Goal: Transaction & Acquisition: Purchase product/service

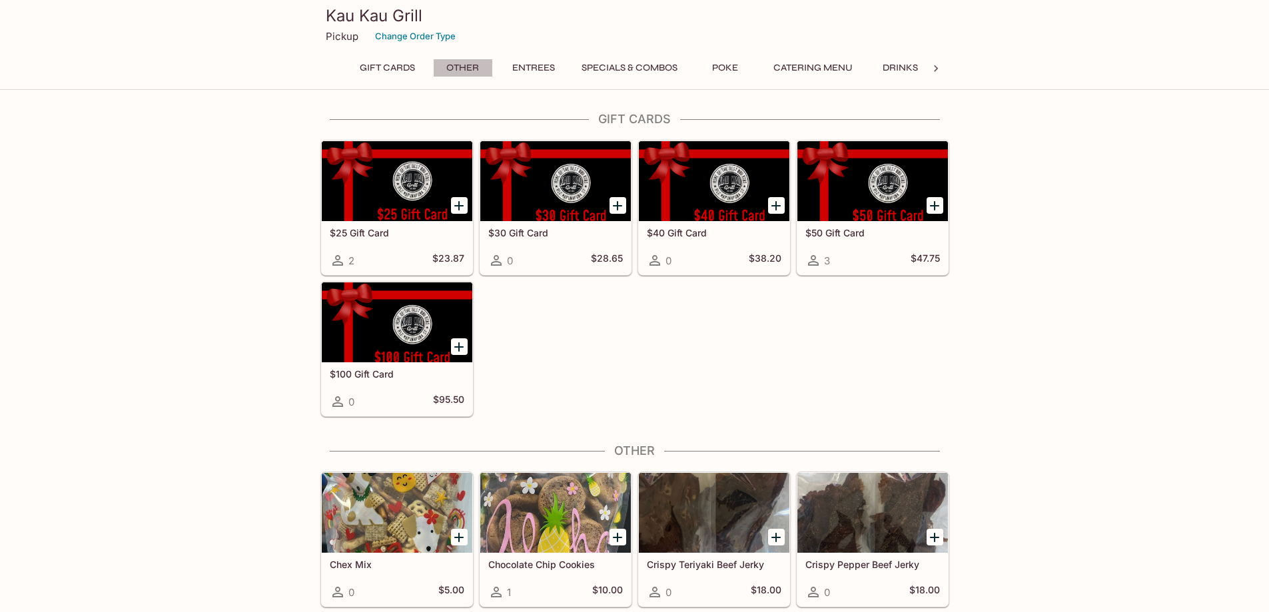
click at [463, 63] on button "Other" at bounding box center [463, 68] width 60 height 19
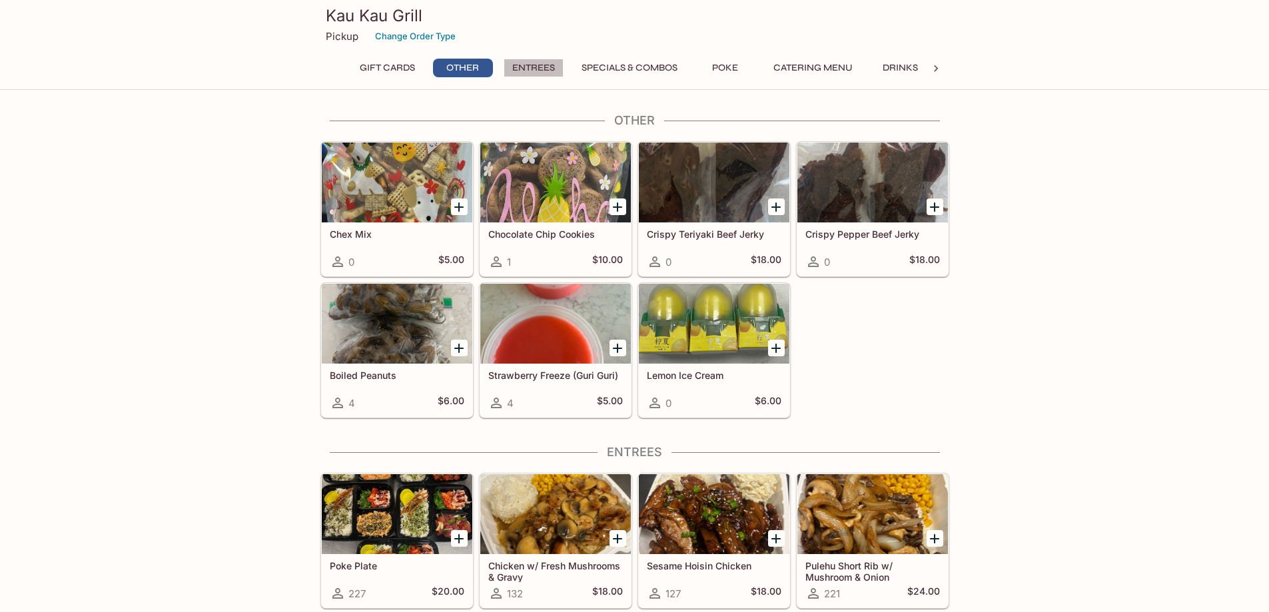
click at [525, 65] on button "Entrees" at bounding box center [533, 68] width 60 height 19
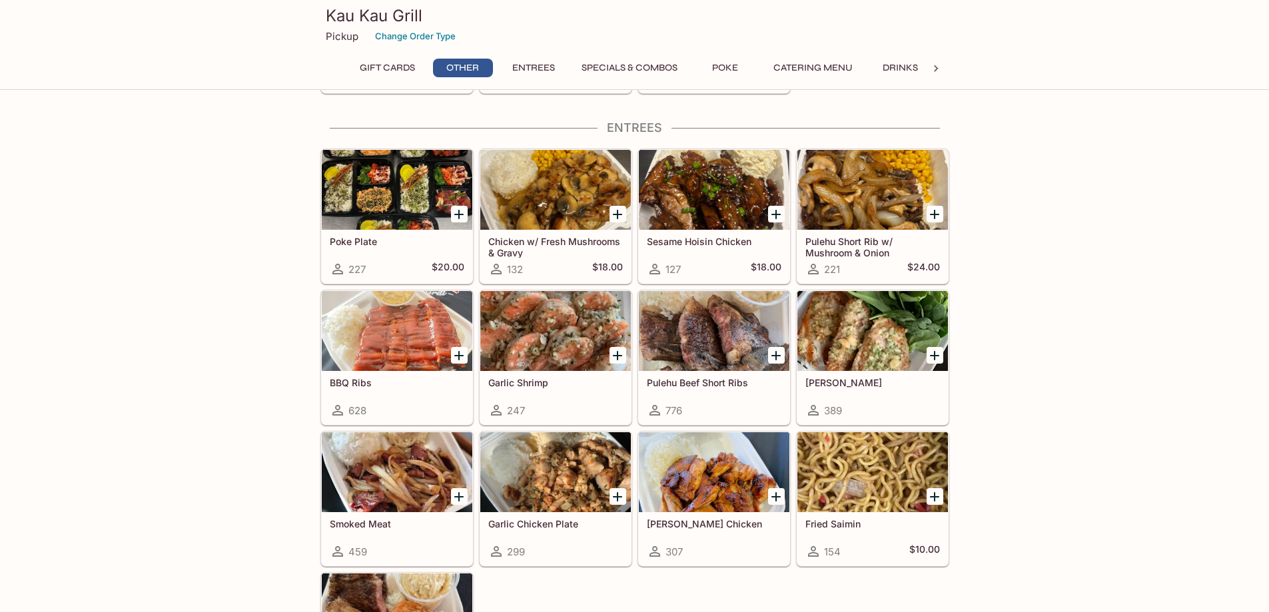
scroll to position [659, 0]
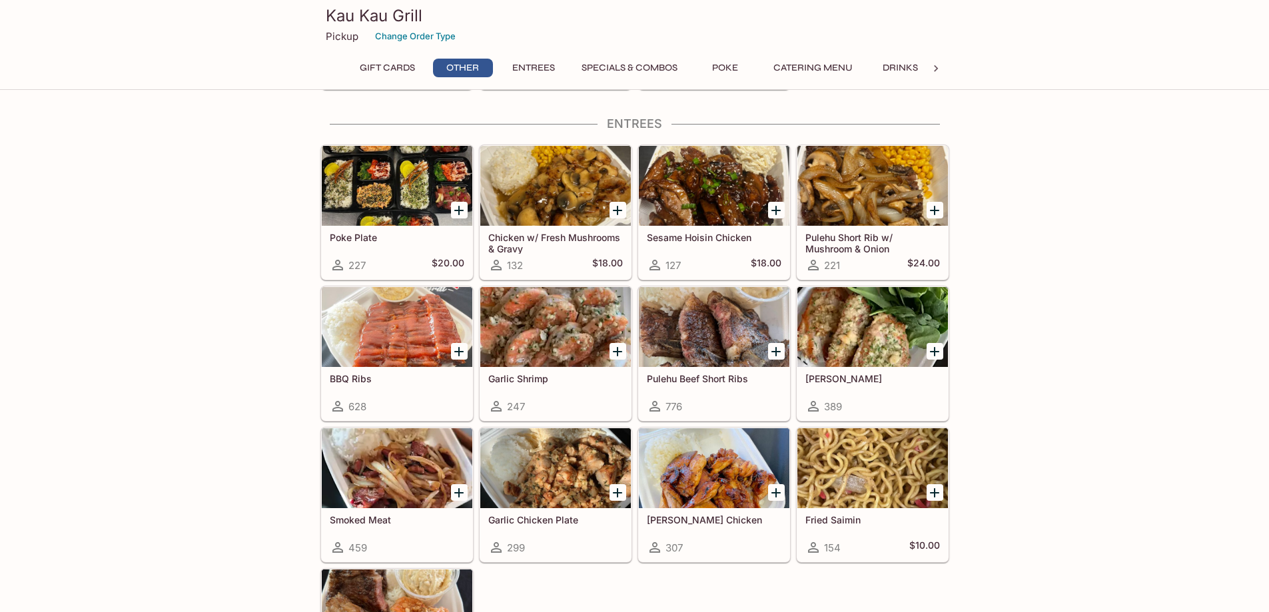
click at [605, 62] on button "Specials & Combos" at bounding box center [629, 68] width 111 height 19
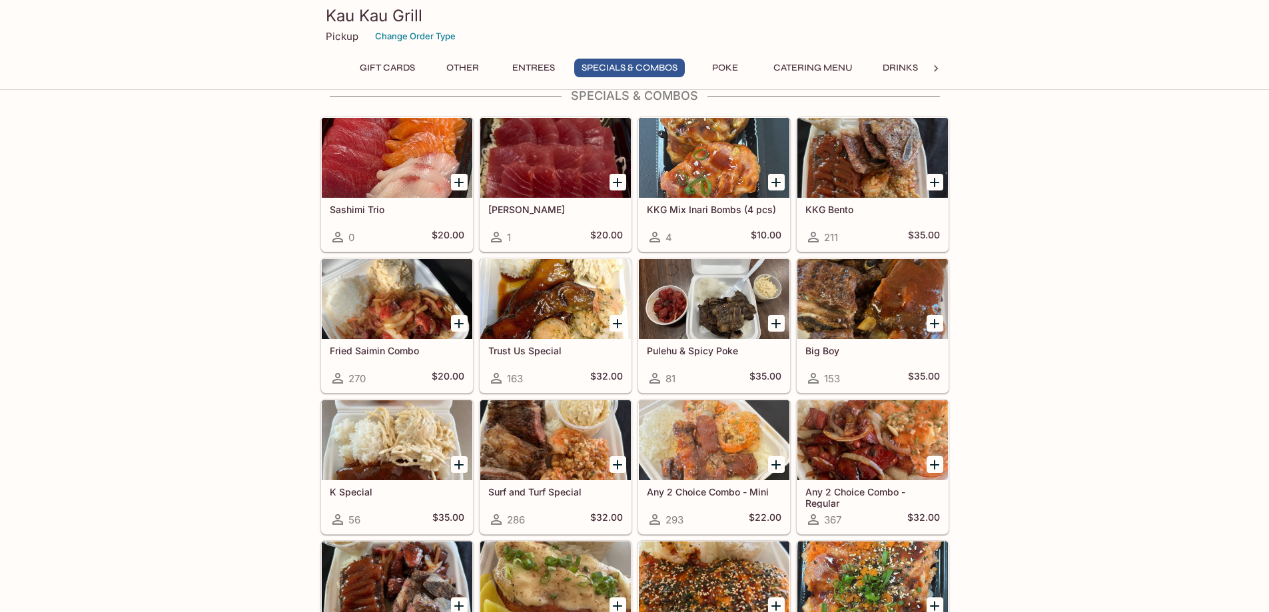
scroll to position [1297, 0]
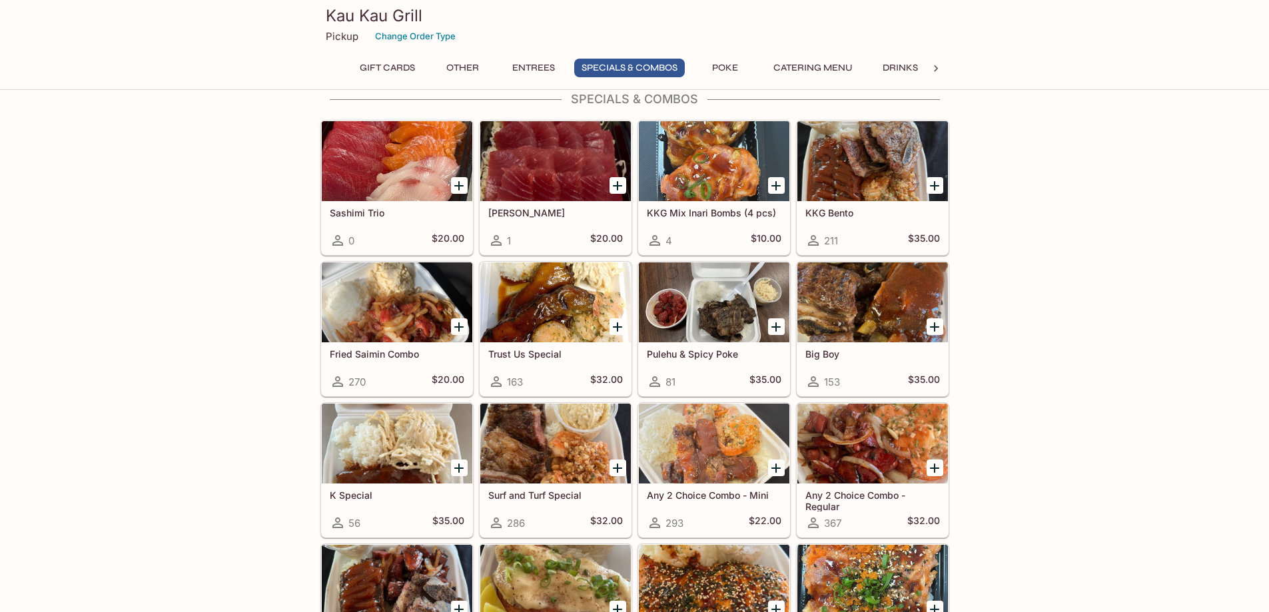
click at [850, 195] on div at bounding box center [872, 161] width 151 height 80
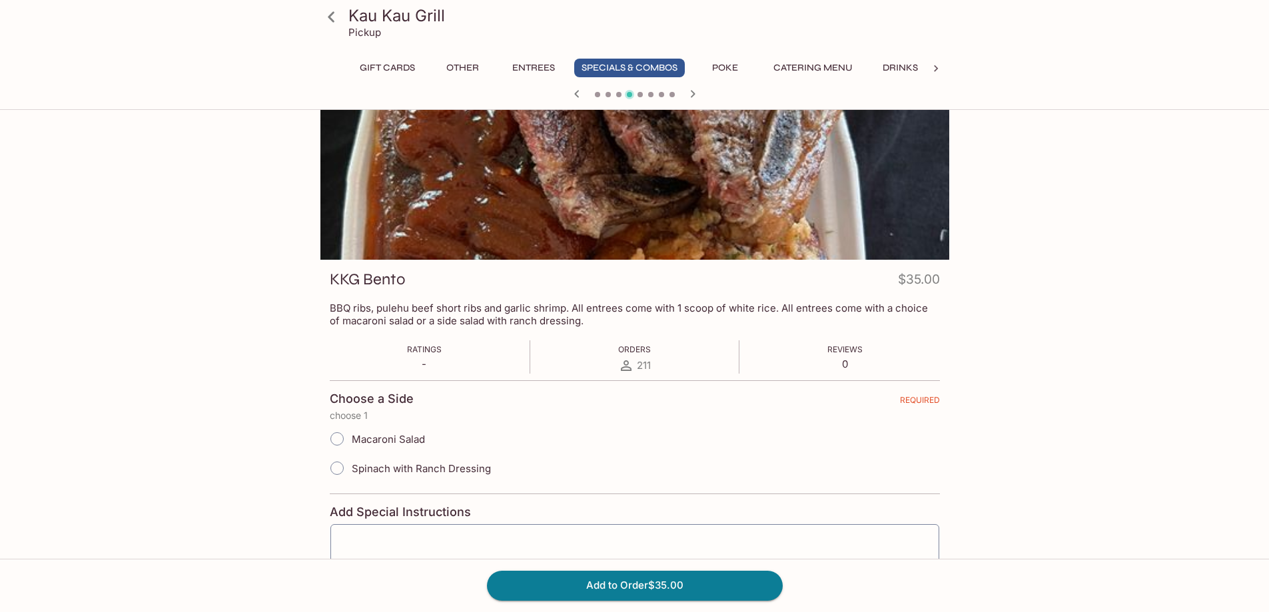
scroll to position [149, 0]
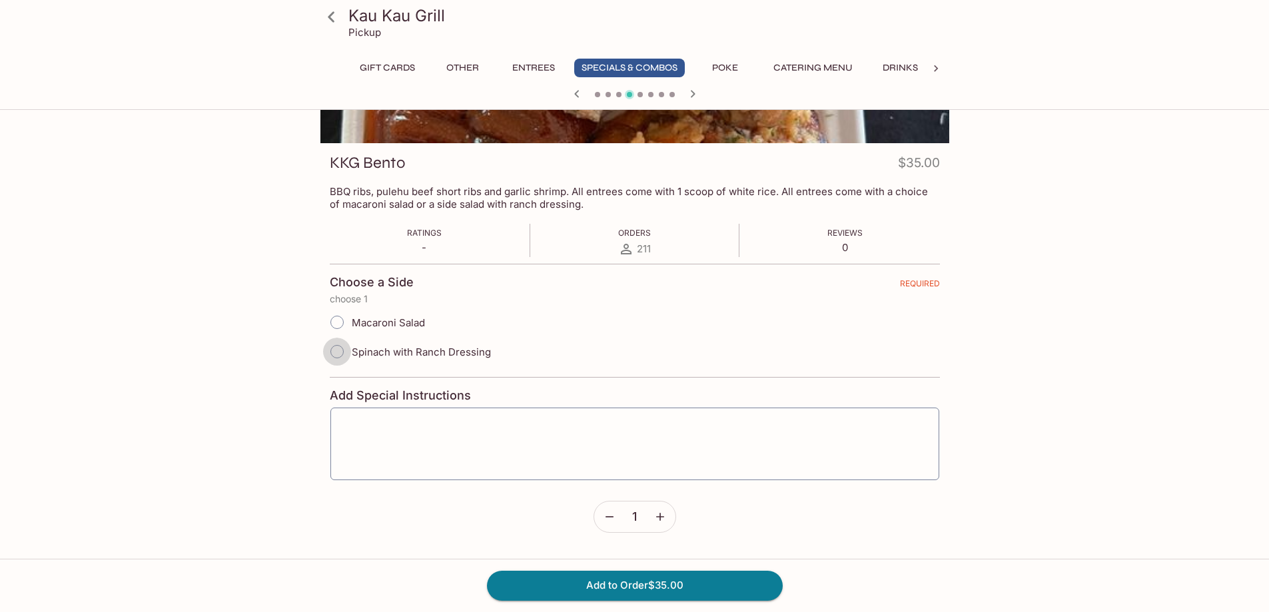
click at [340, 350] on input "Spinach with Ranch Dressing" at bounding box center [337, 352] width 28 height 28
radio input "true"
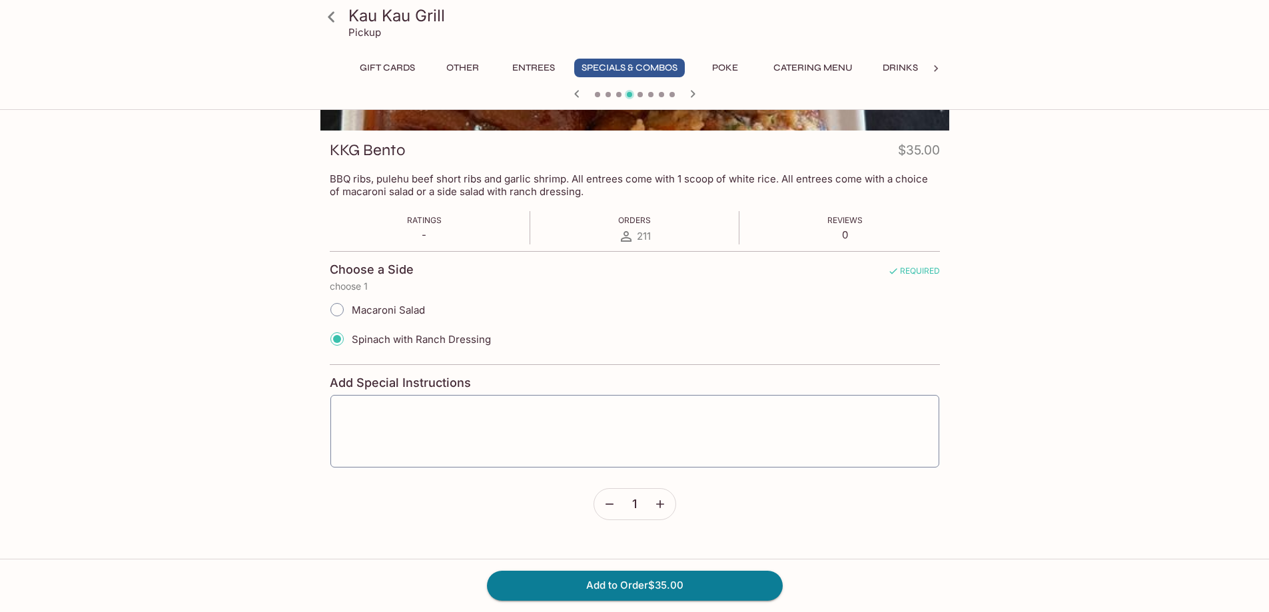
scroll to position [0, 0]
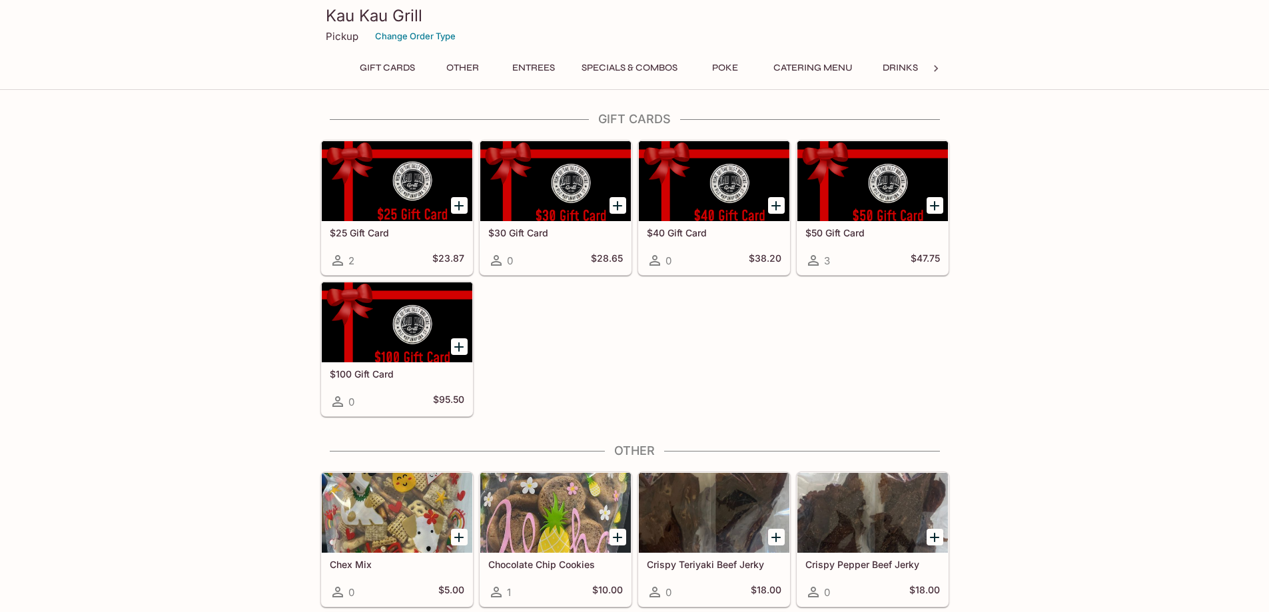
click at [536, 67] on button "Entrees" at bounding box center [533, 68] width 60 height 19
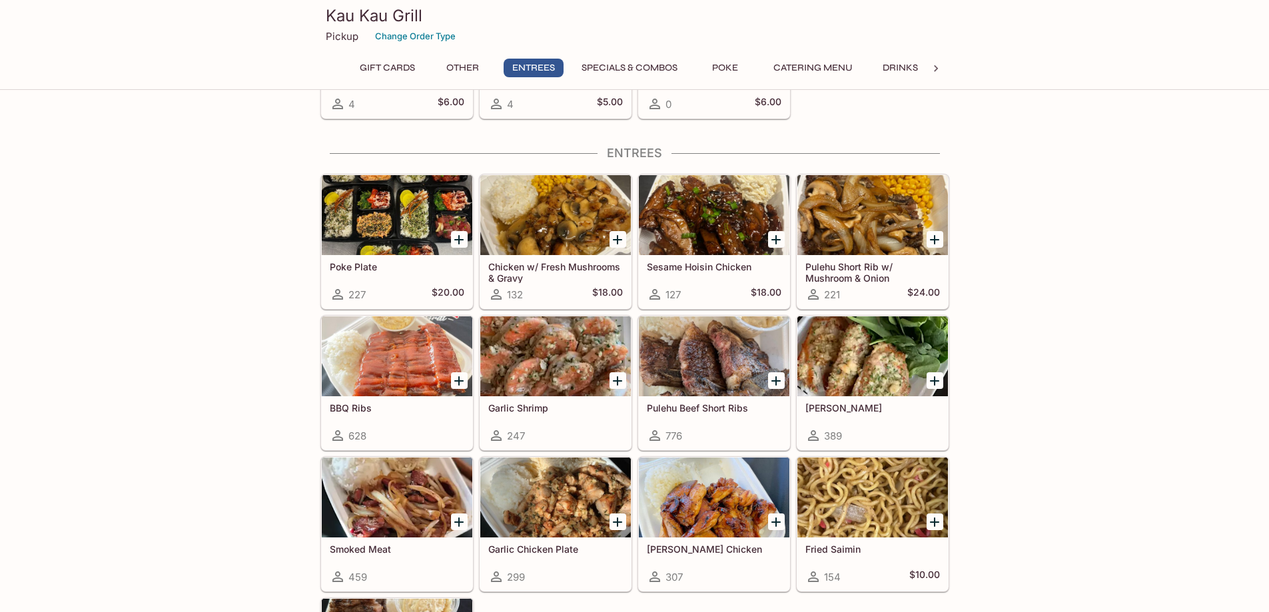
scroll to position [662, 0]
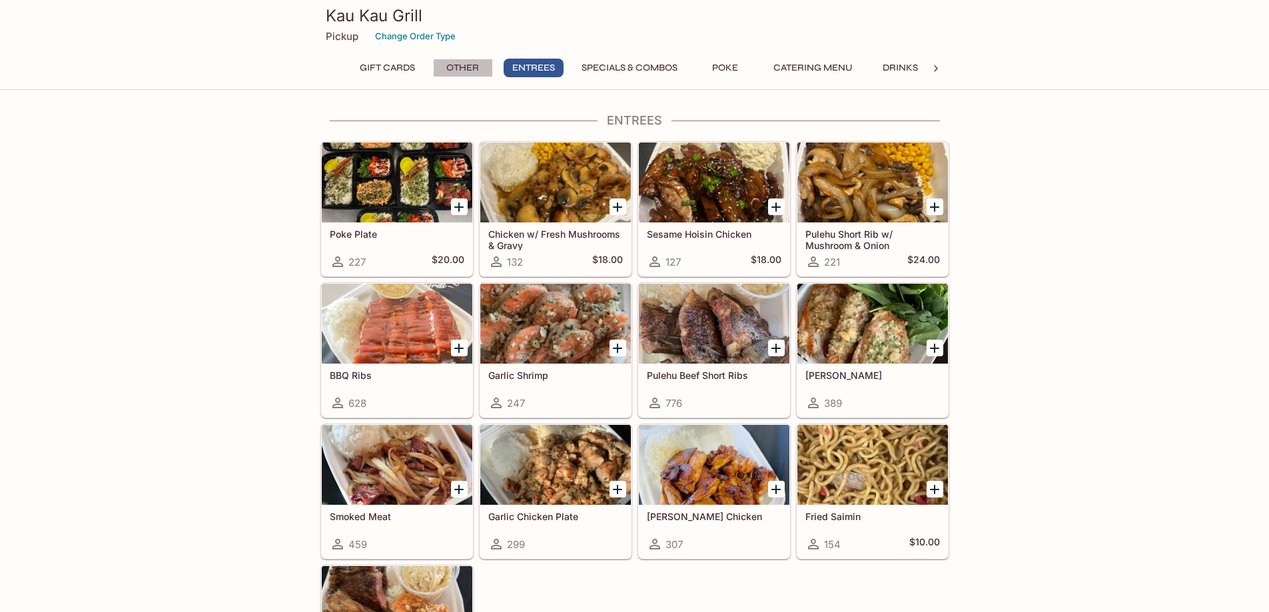
click at [464, 65] on button "Other" at bounding box center [463, 68] width 60 height 19
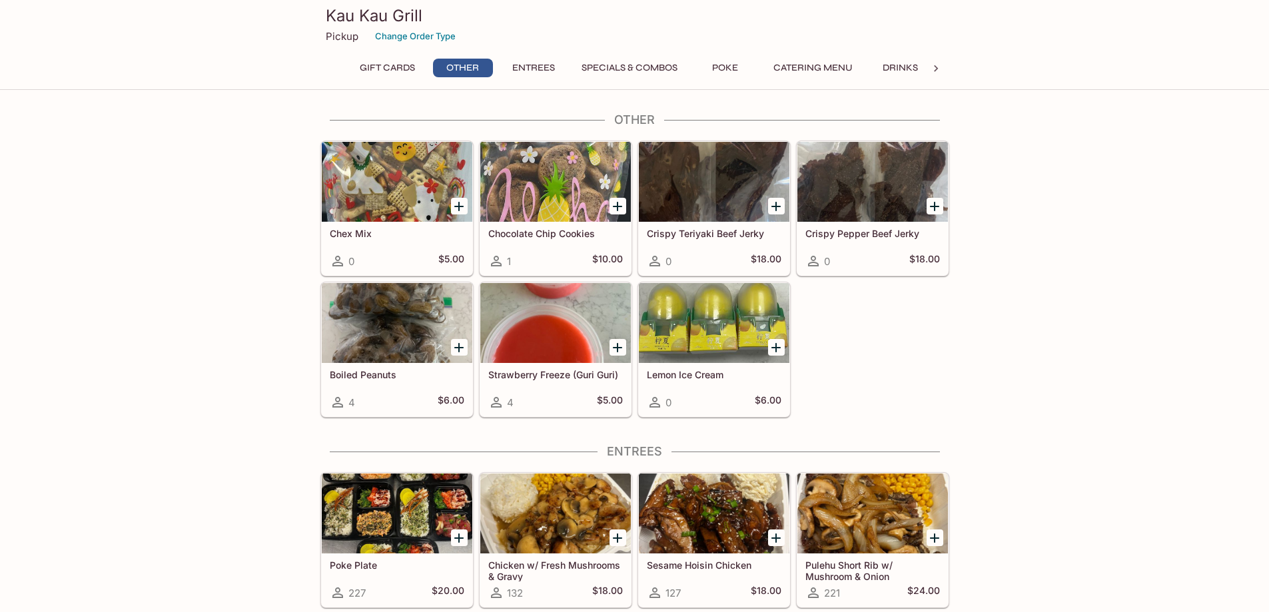
scroll to position [330, 0]
click at [528, 67] on button "Entrees" at bounding box center [533, 68] width 60 height 19
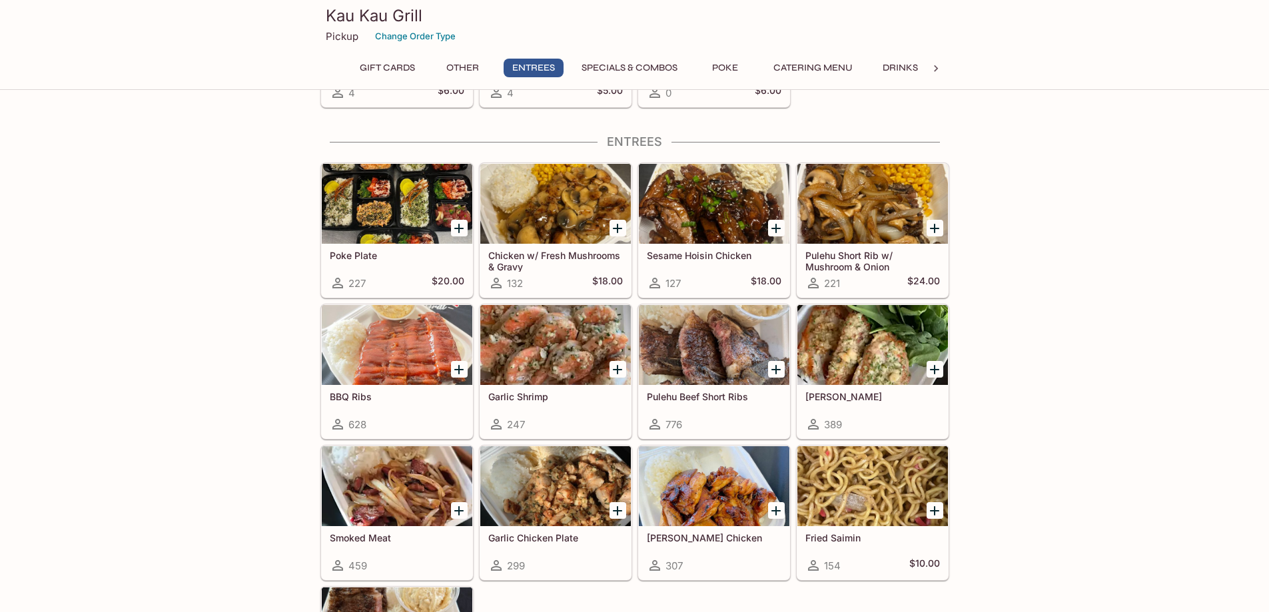
scroll to position [662, 0]
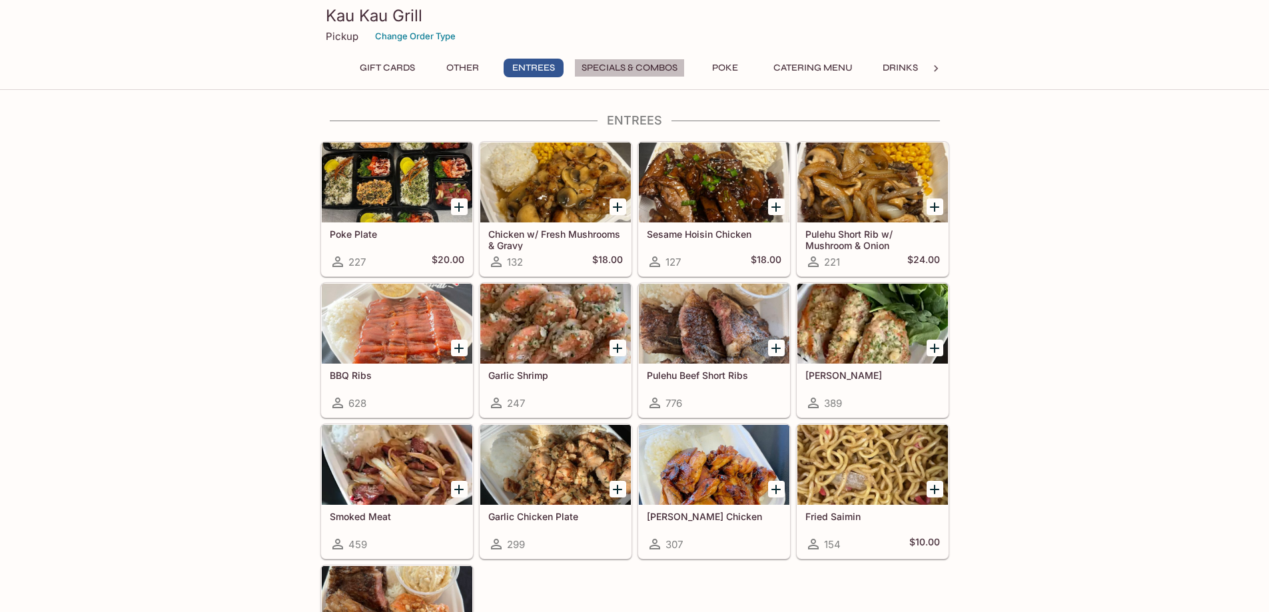
click at [625, 65] on button "Specials & Combos" at bounding box center [629, 68] width 111 height 19
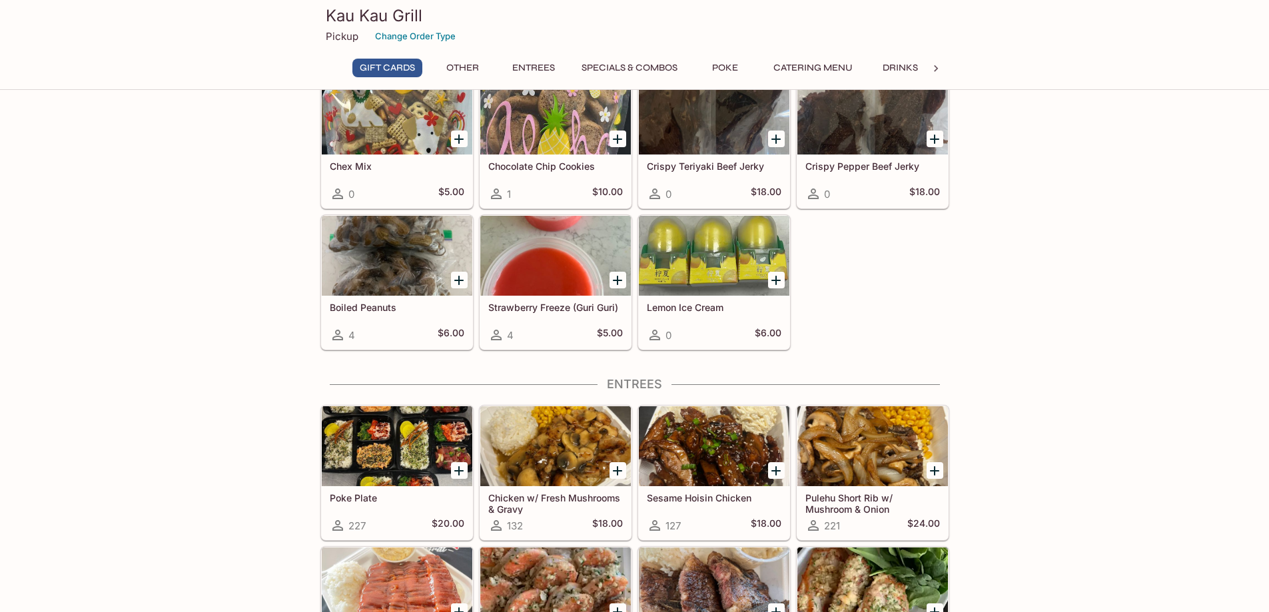
scroll to position [0, 0]
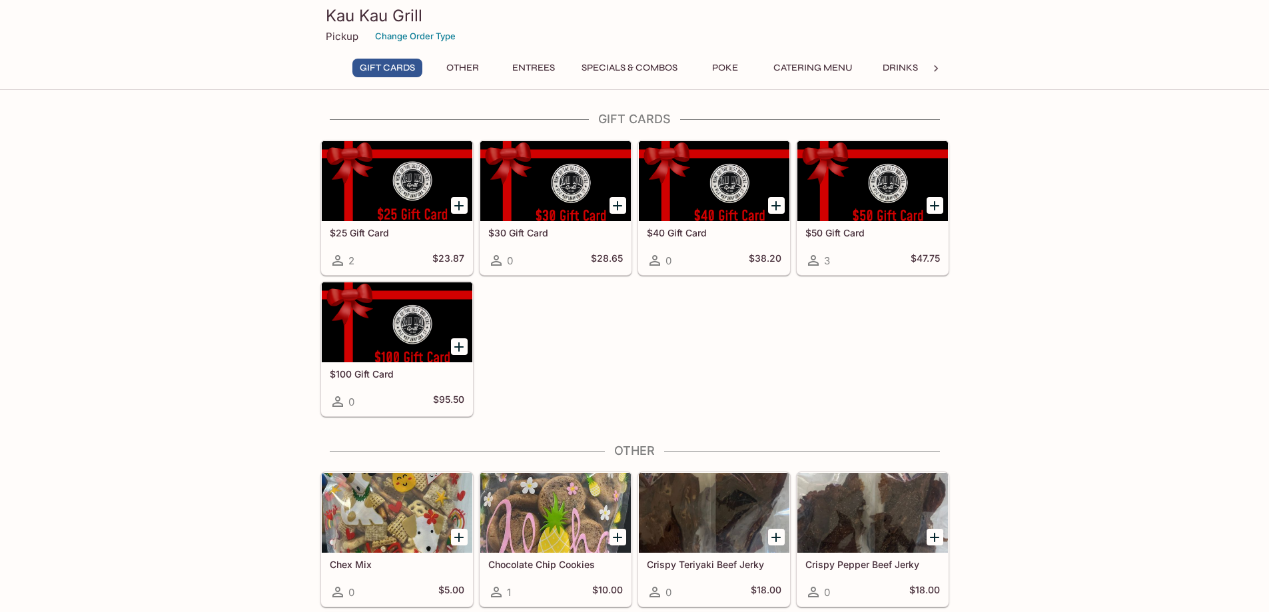
click at [342, 39] on p "Pickup" at bounding box center [342, 36] width 33 height 13
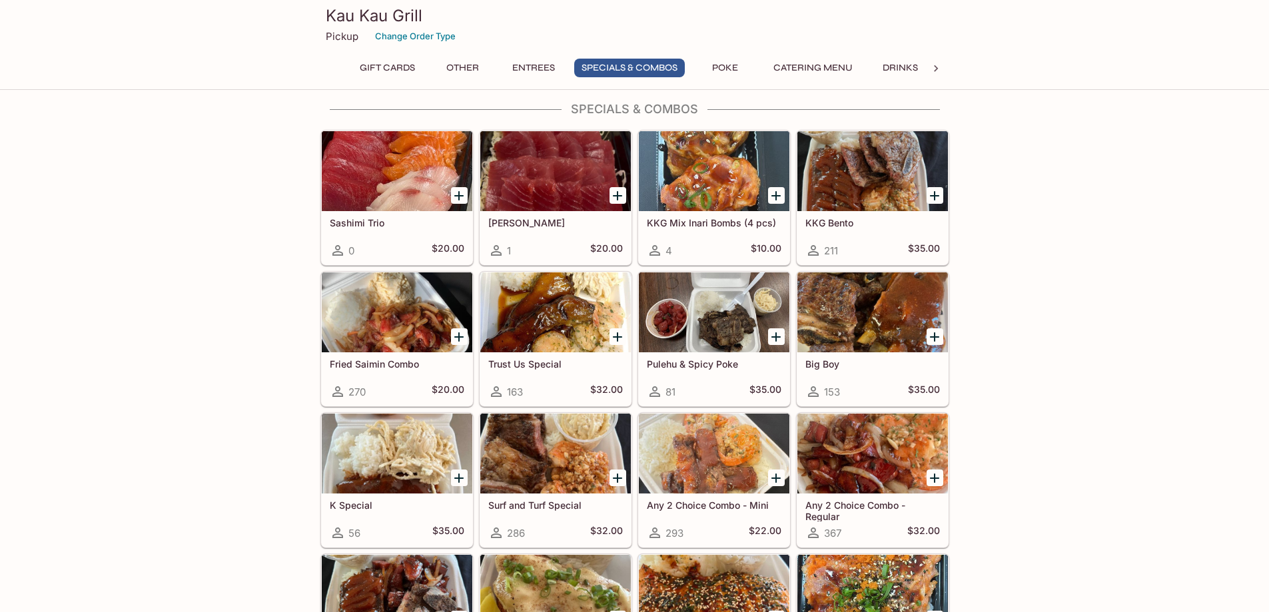
scroll to position [1295, 0]
